Goal: Task Accomplishment & Management: Manage account settings

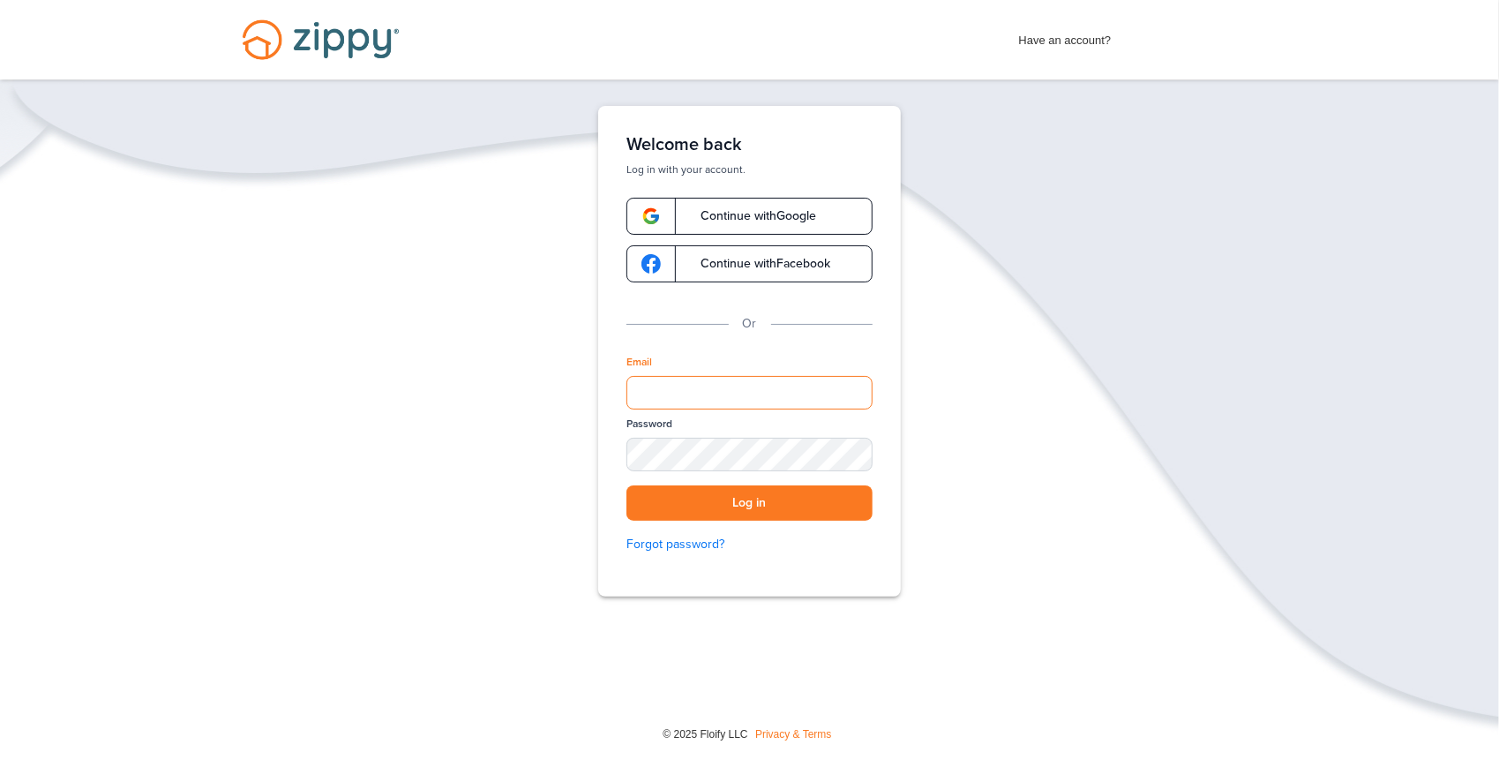
click at [671, 394] on input "Email" at bounding box center [749, 393] width 246 height 34
type input "**********"
click at [688, 508] on button "Log in" at bounding box center [749, 503] width 246 height 36
